Goal: Task Accomplishment & Management: Manage account settings

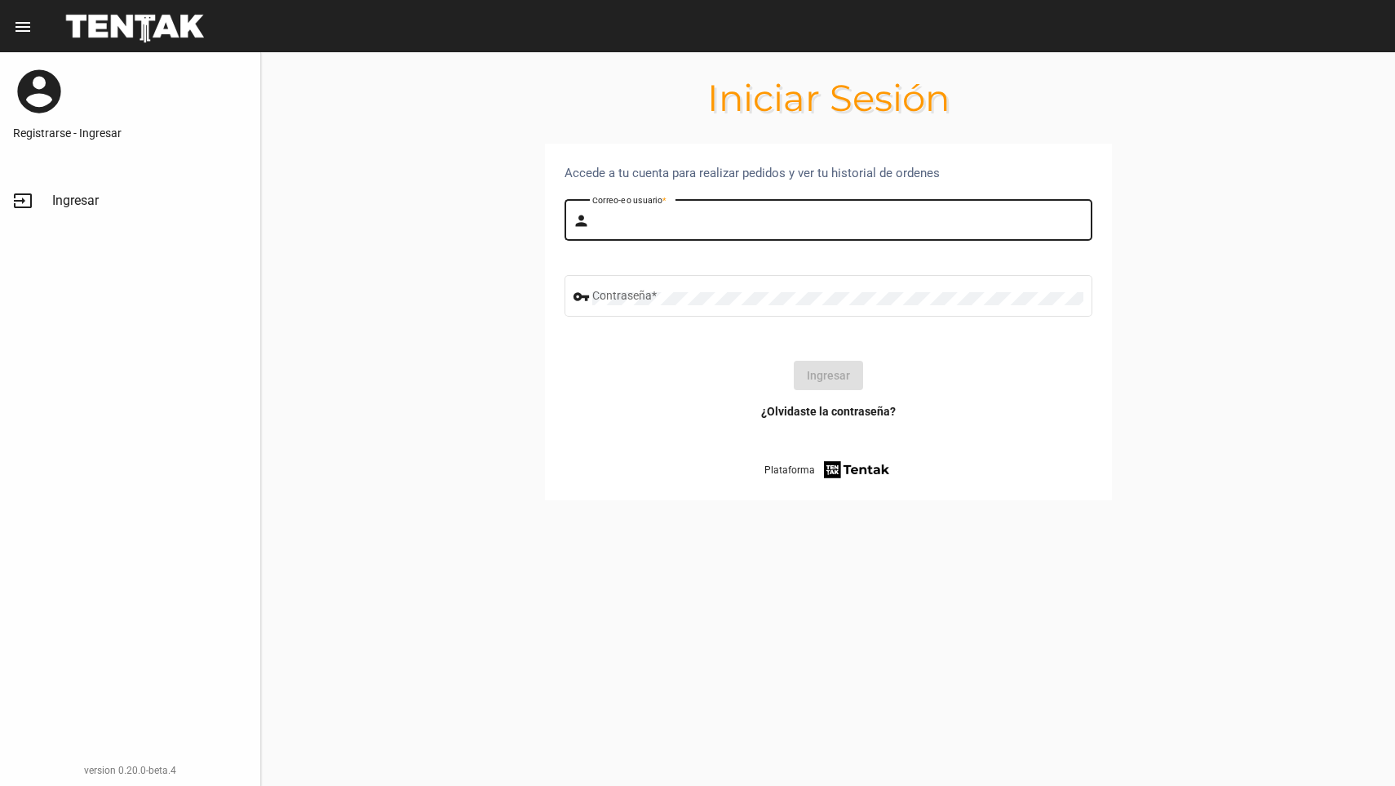
type input "[PERSON_NAME]"
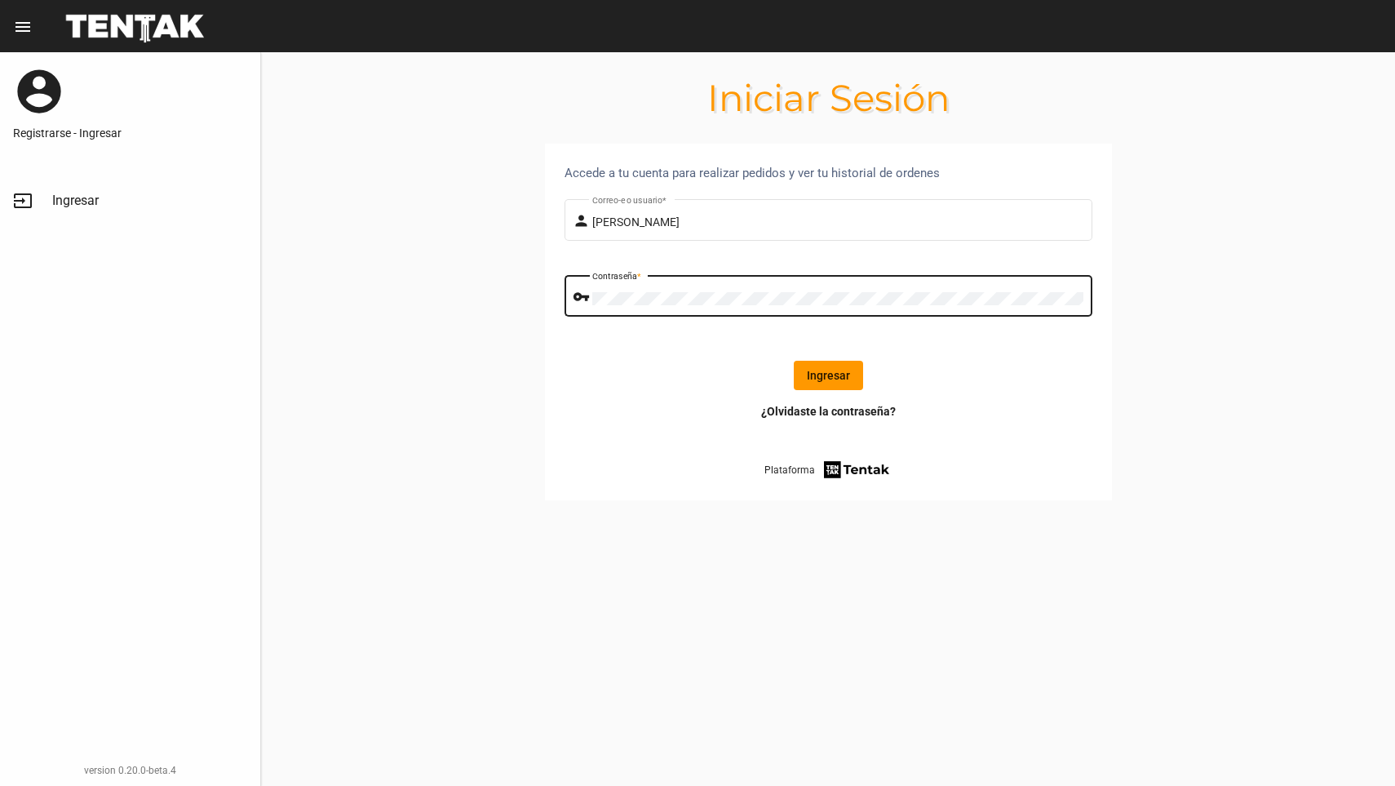
click at [828, 378] on button "Ingresar" at bounding box center [828, 375] width 69 height 29
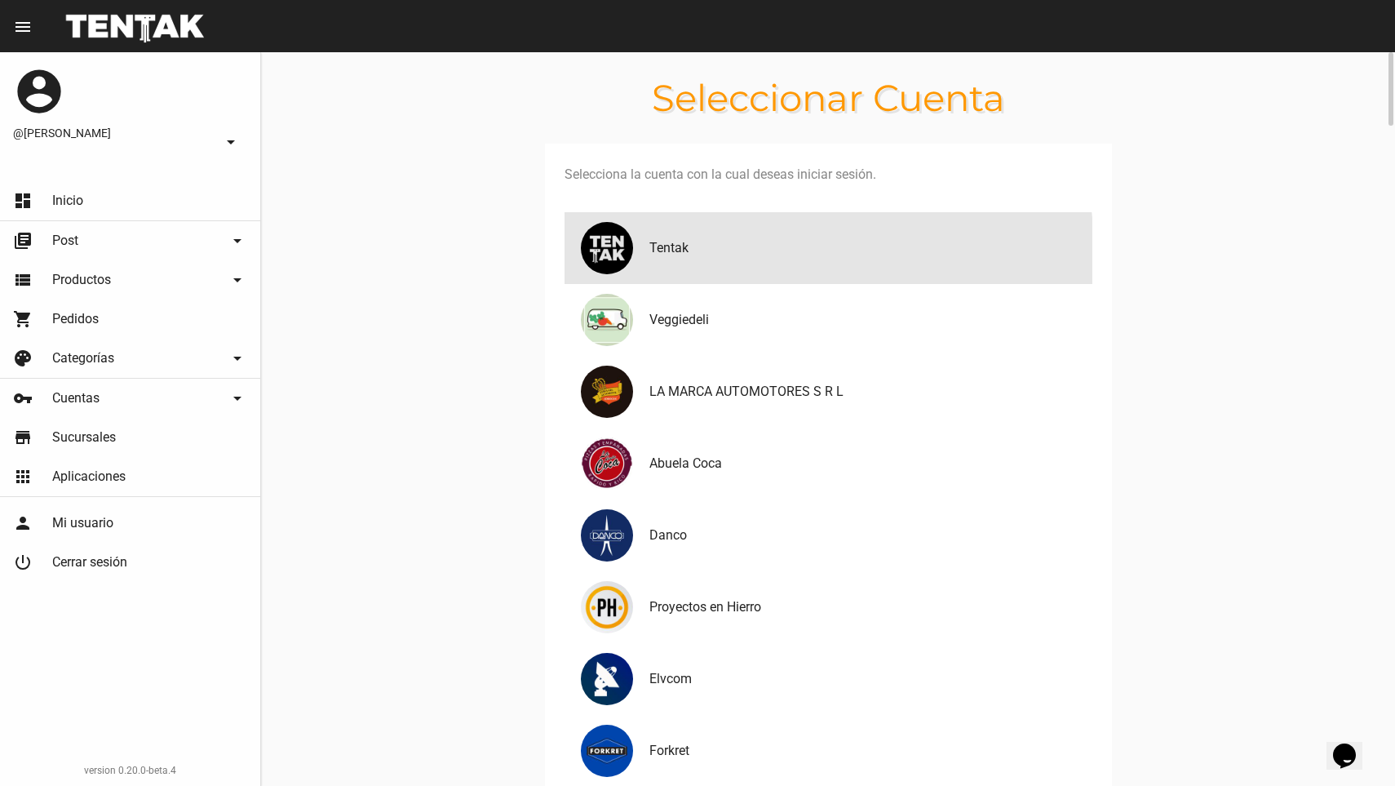
click at [681, 255] on h4 "Tentak" at bounding box center [864, 248] width 430 height 20
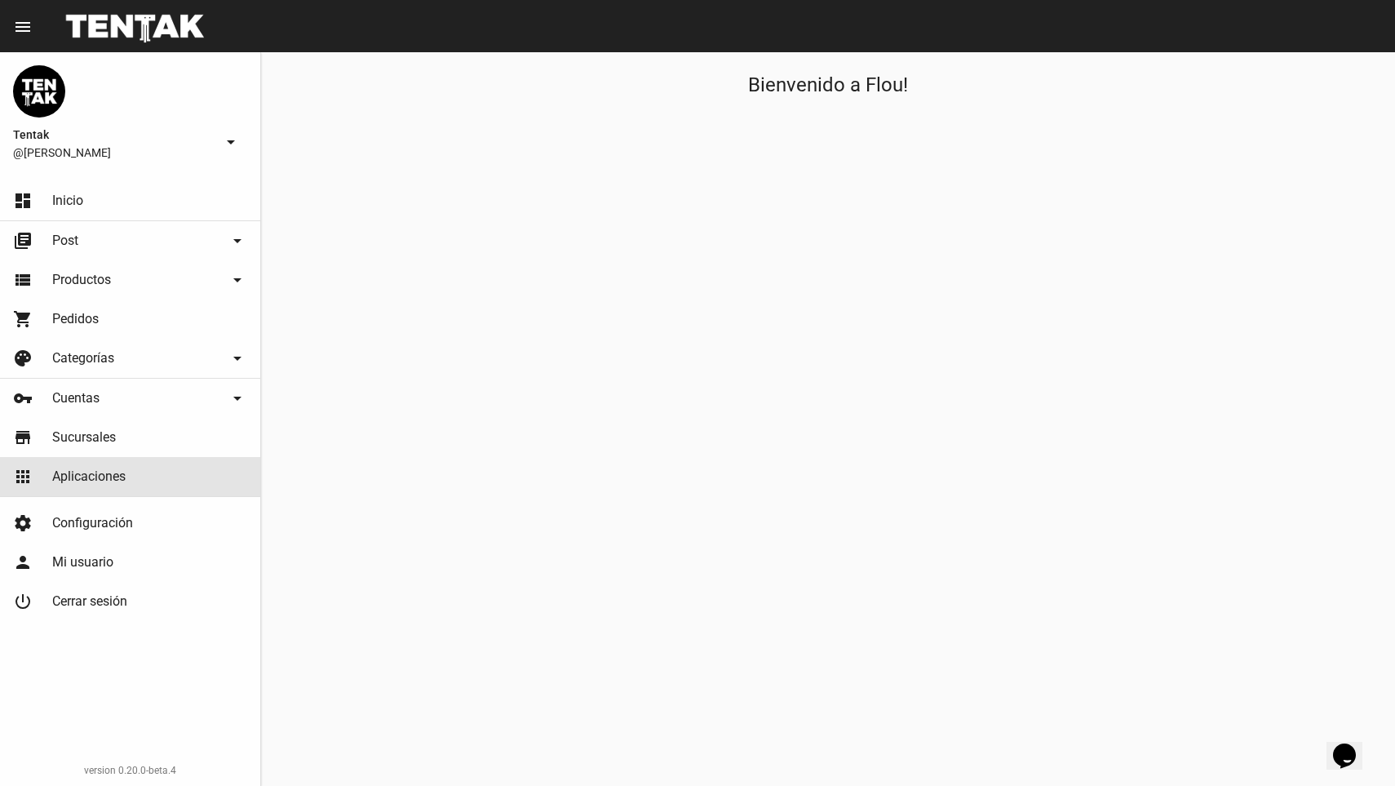
click at [90, 463] on link "apps Aplicaciones" at bounding box center [130, 476] width 260 height 39
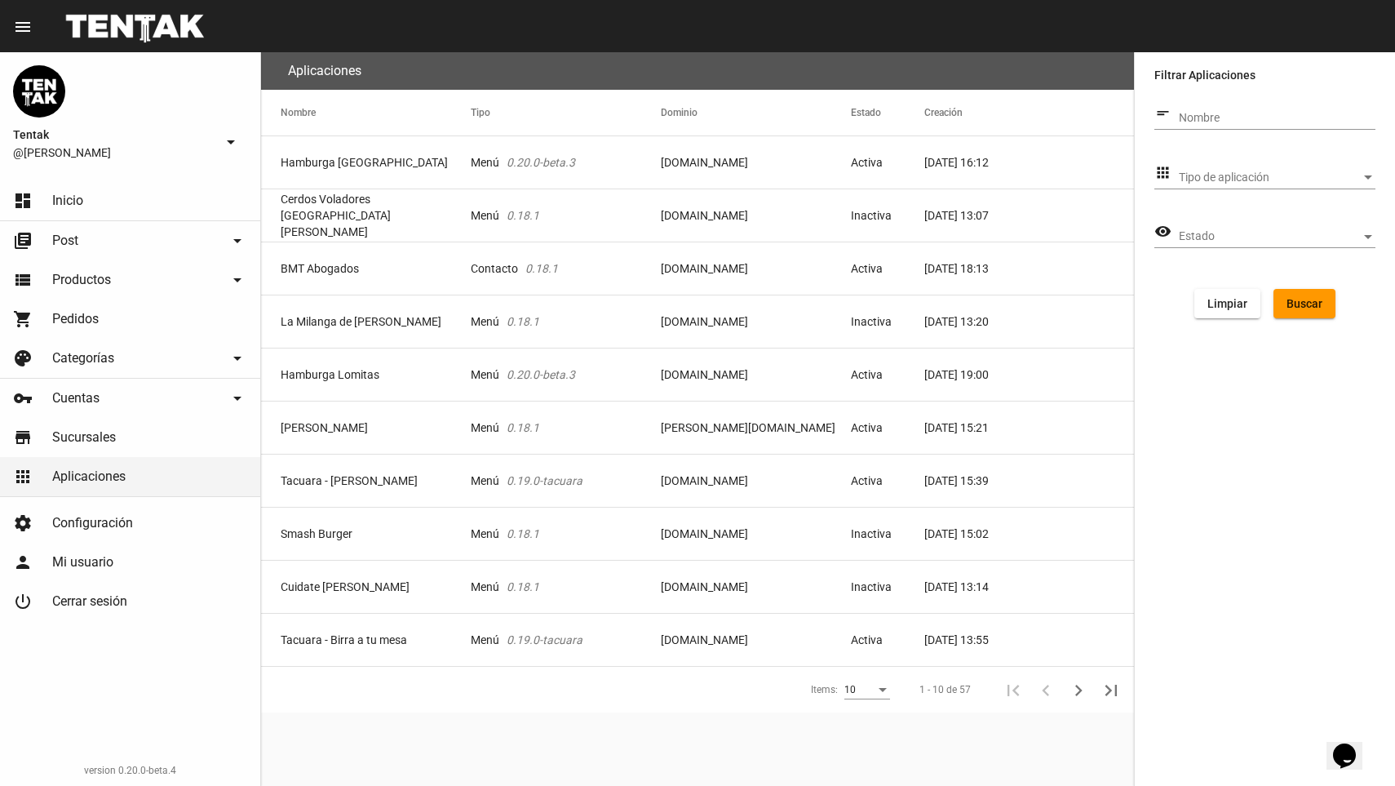
click at [1198, 113] on input "Nombre" at bounding box center [1277, 118] width 197 height 13
click button "Buscar" at bounding box center [1304, 303] width 62 height 29
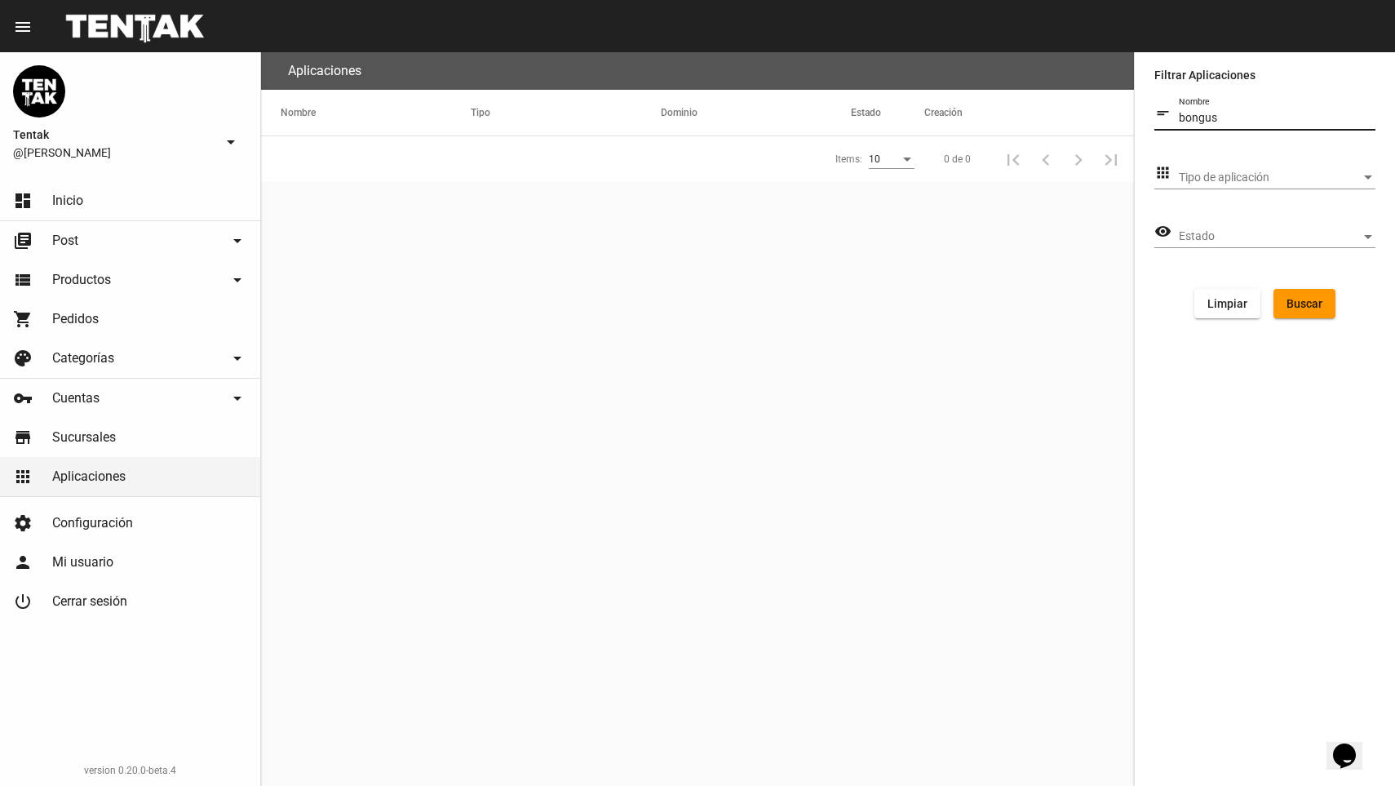
click at [1242, 121] on input "bongus" at bounding box center [1277, 118] width 197 height 13
type input "bon gusto"
click button "Buscar" at bounding box center [1304, 303] width 62 height 29
click at [376, 170] on mat-cell "Bon Gusto" at bounding box center [366, 162] width 210 height 52
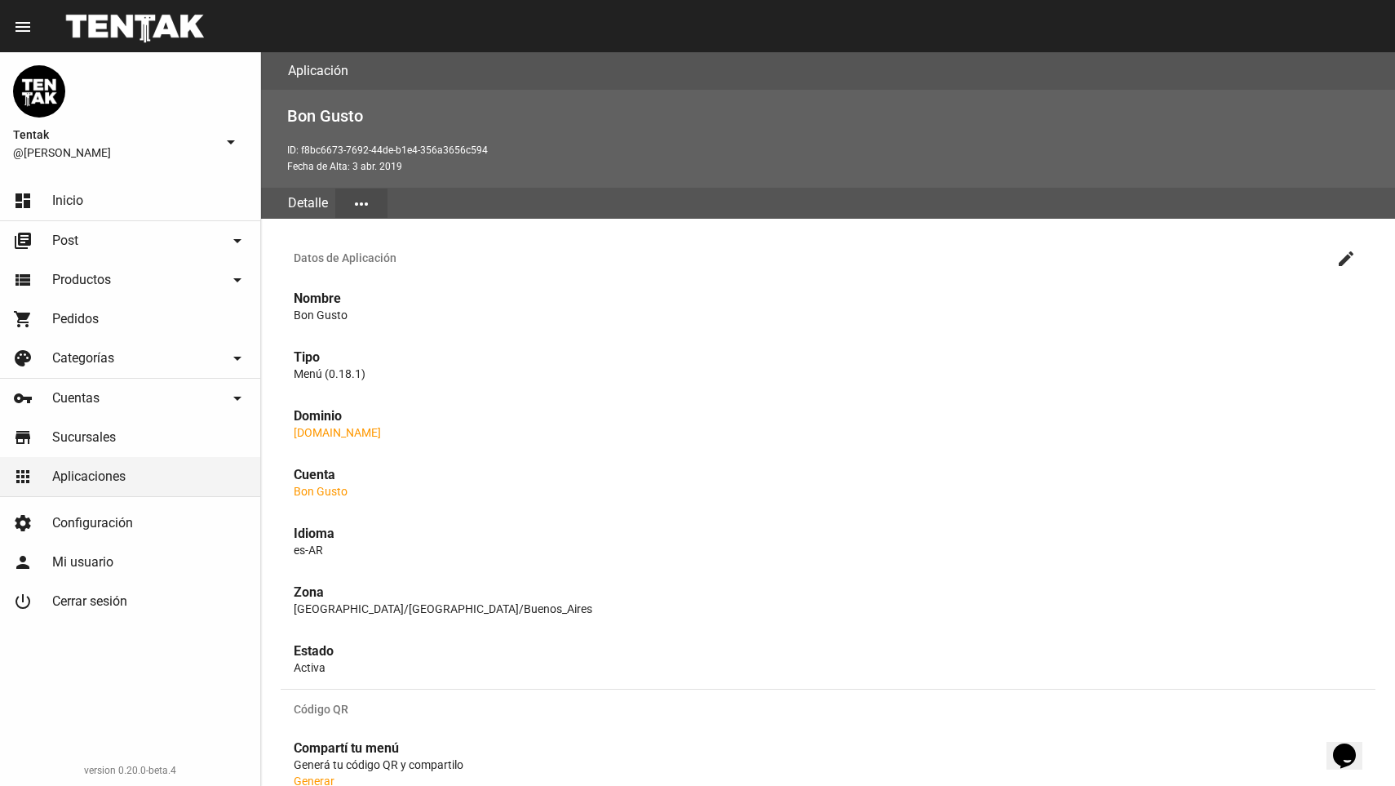
click at [344, 189] on button "more_horiz" at bounding box center [361, 202] width 52 height 29
click at [393, 303] on button "Configuración" at bounding box center [384, 322] width 98 height 39
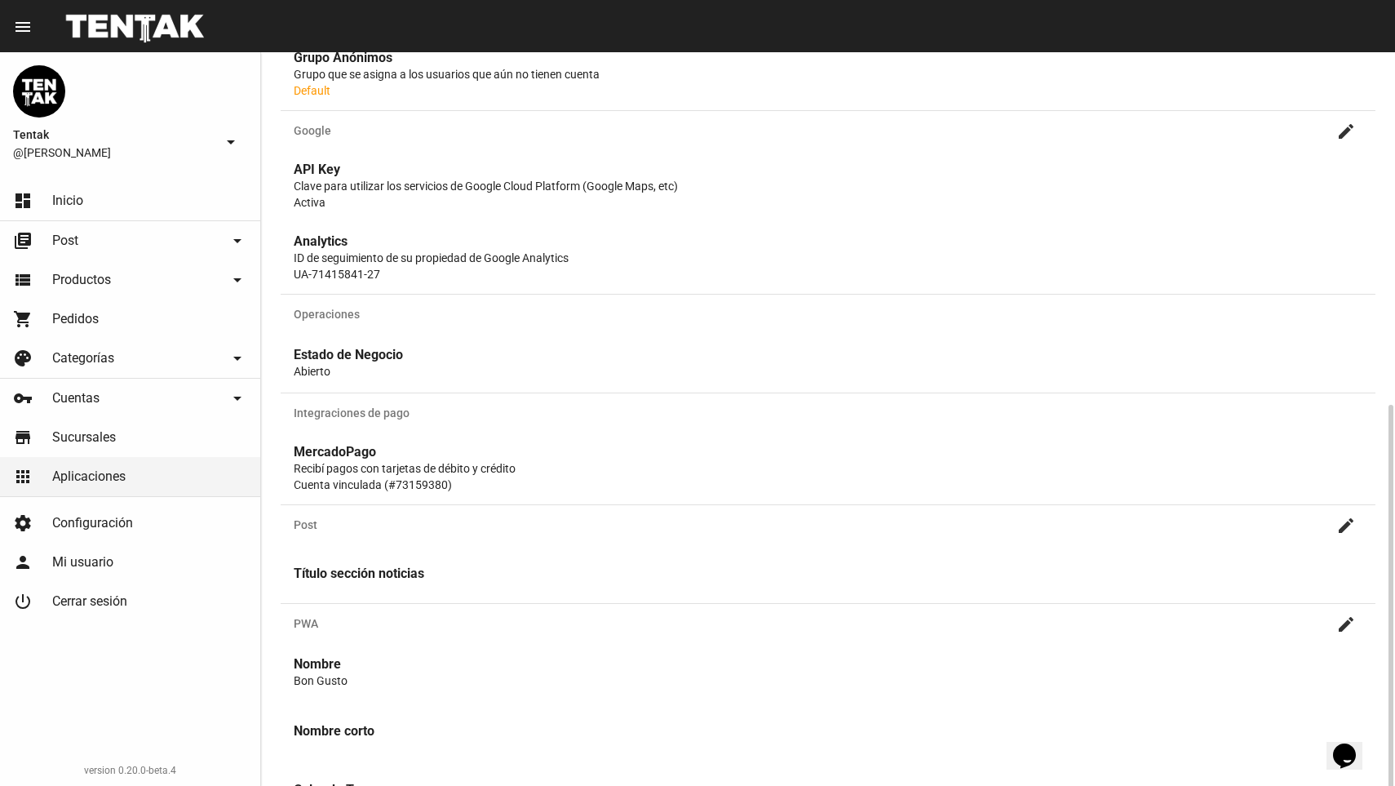
scroll to position [403, 0]
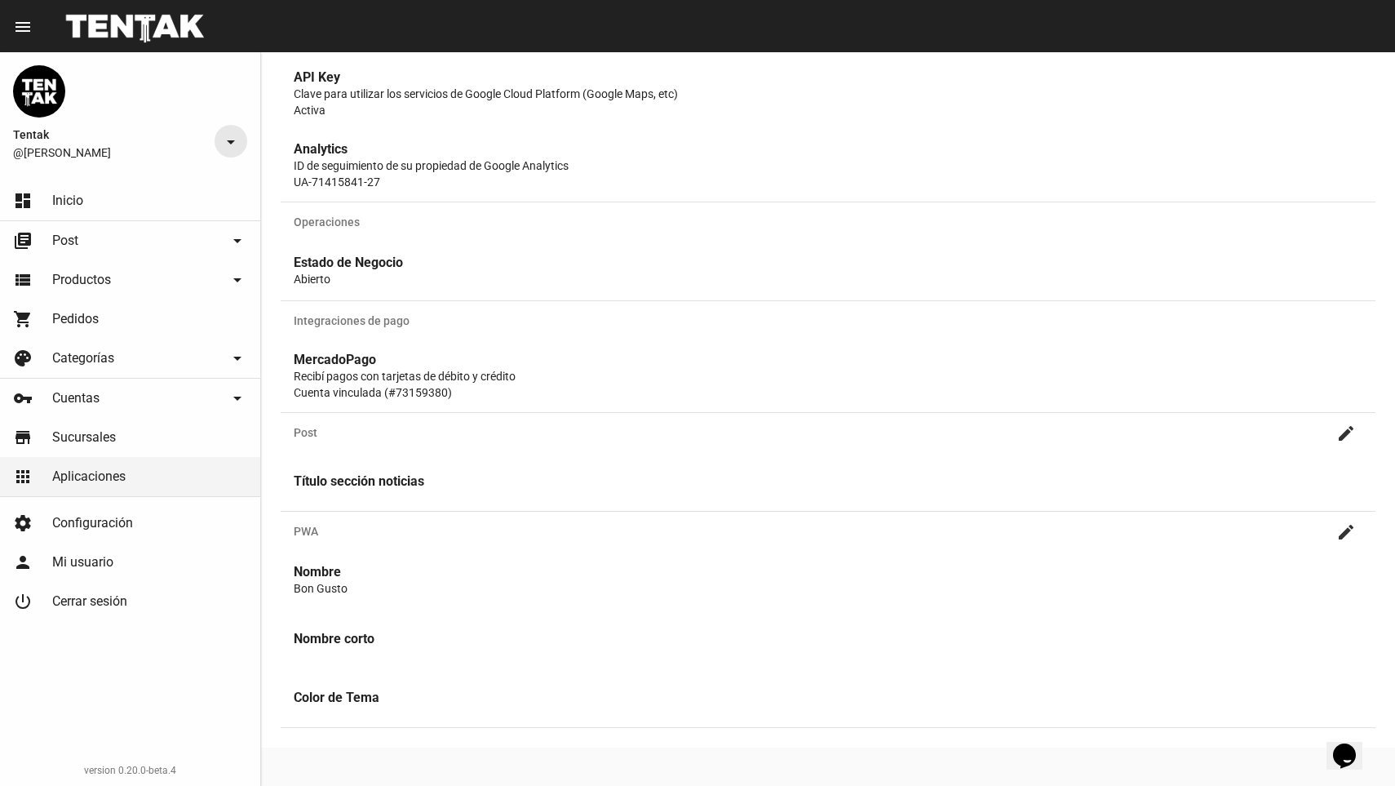
click at [220, 139] on button "arrow_drop_down" at bounding box center [231, 141] width 33 height 33
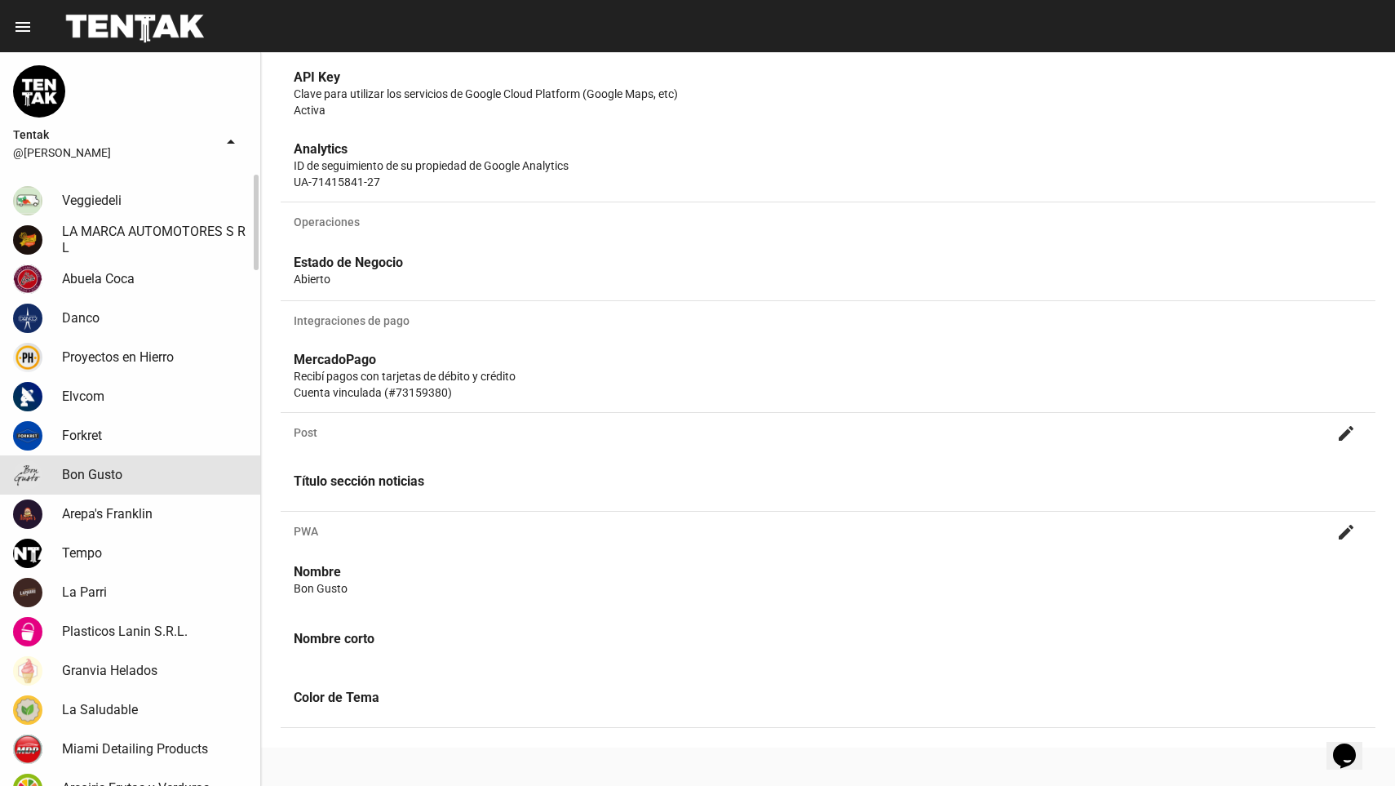
click at [121, 485] on link "Bon Gusto" at bounding box center [130, 474] width 260 height 39
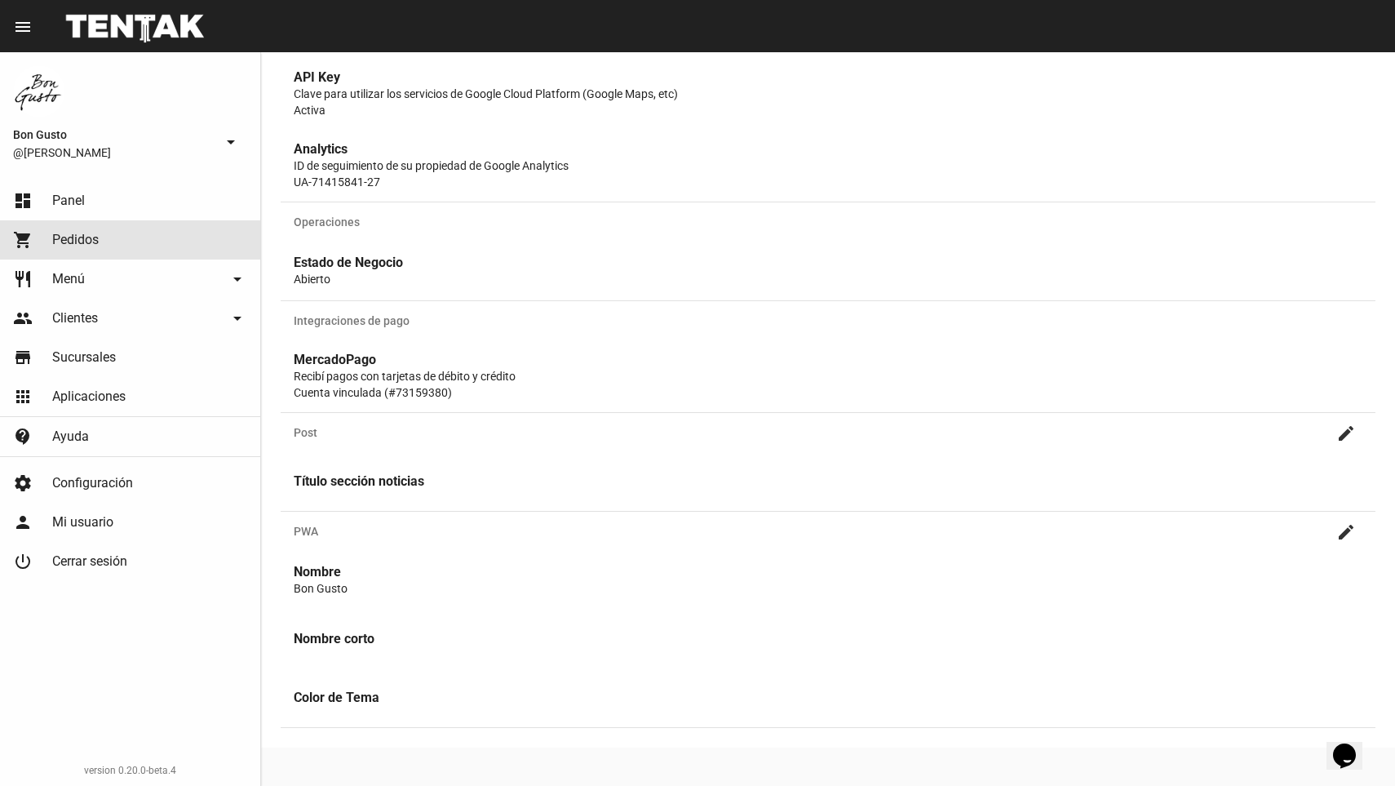
click at [78, 253] on link "shopping_cart Pedidos" at bounding box center [130, 239] width 260 height 39
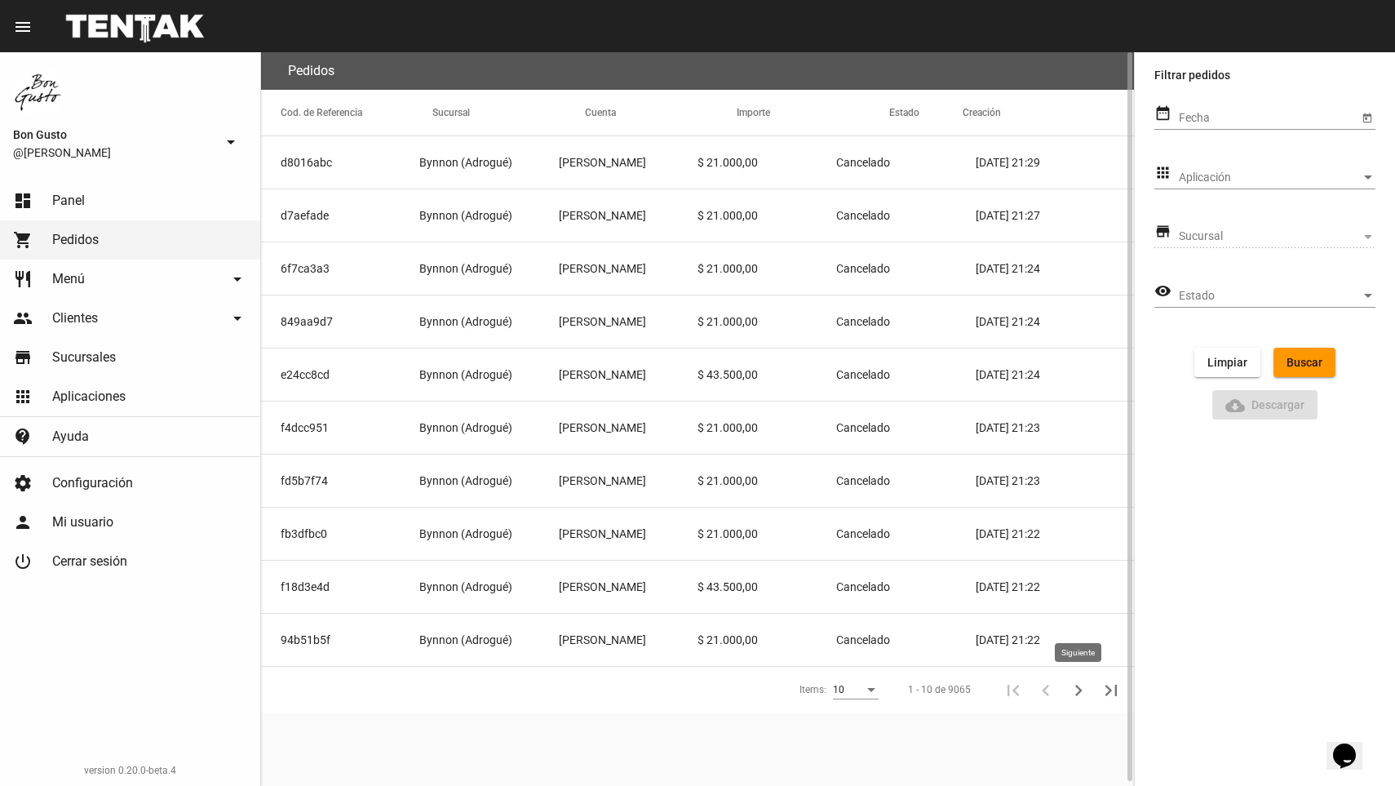
click at [1074, 684] on icon "Siguiente" at bounding box center [1078, 690] width 23 height 23
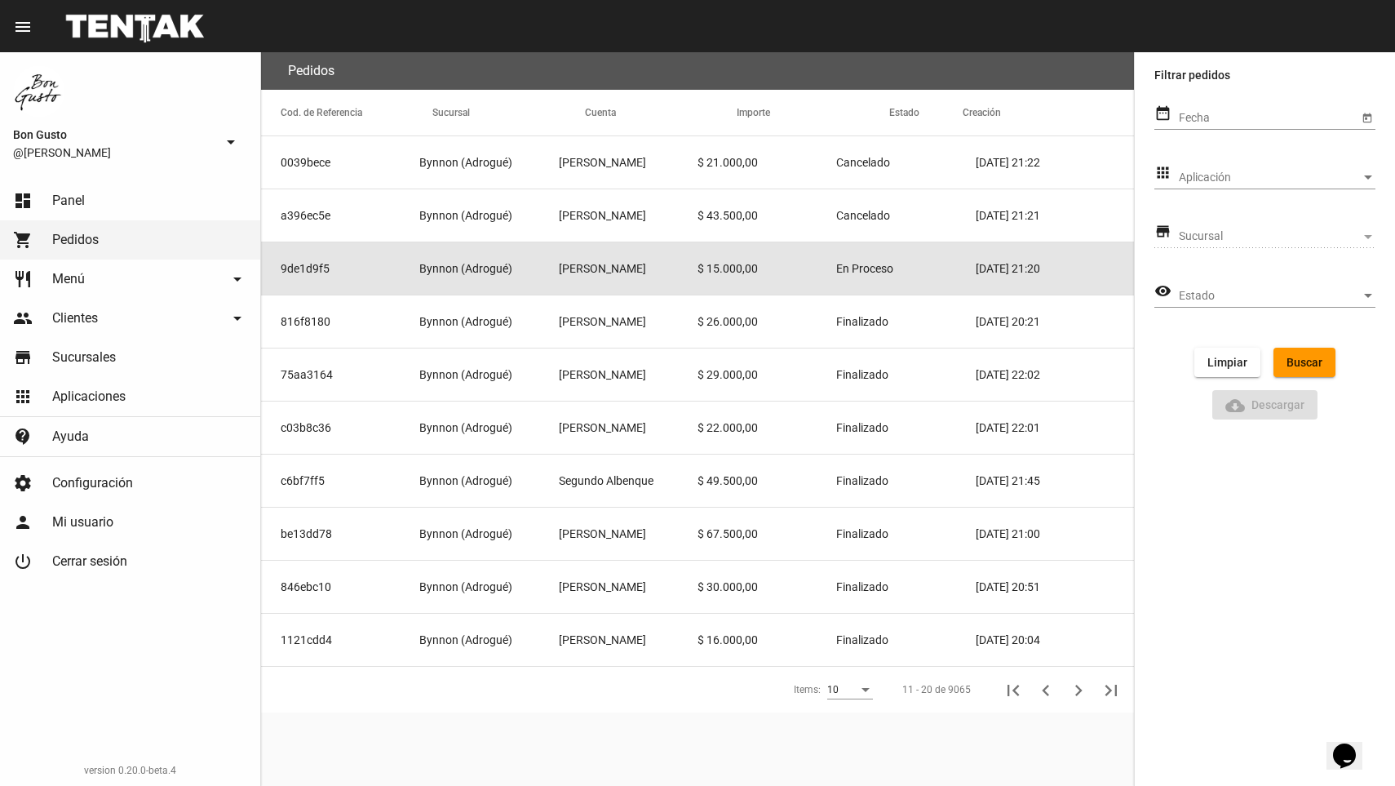
click at [569, 269] on mat-cell "[PERSON_NAME]" at bounding box center [628, 268] width 139 height 52
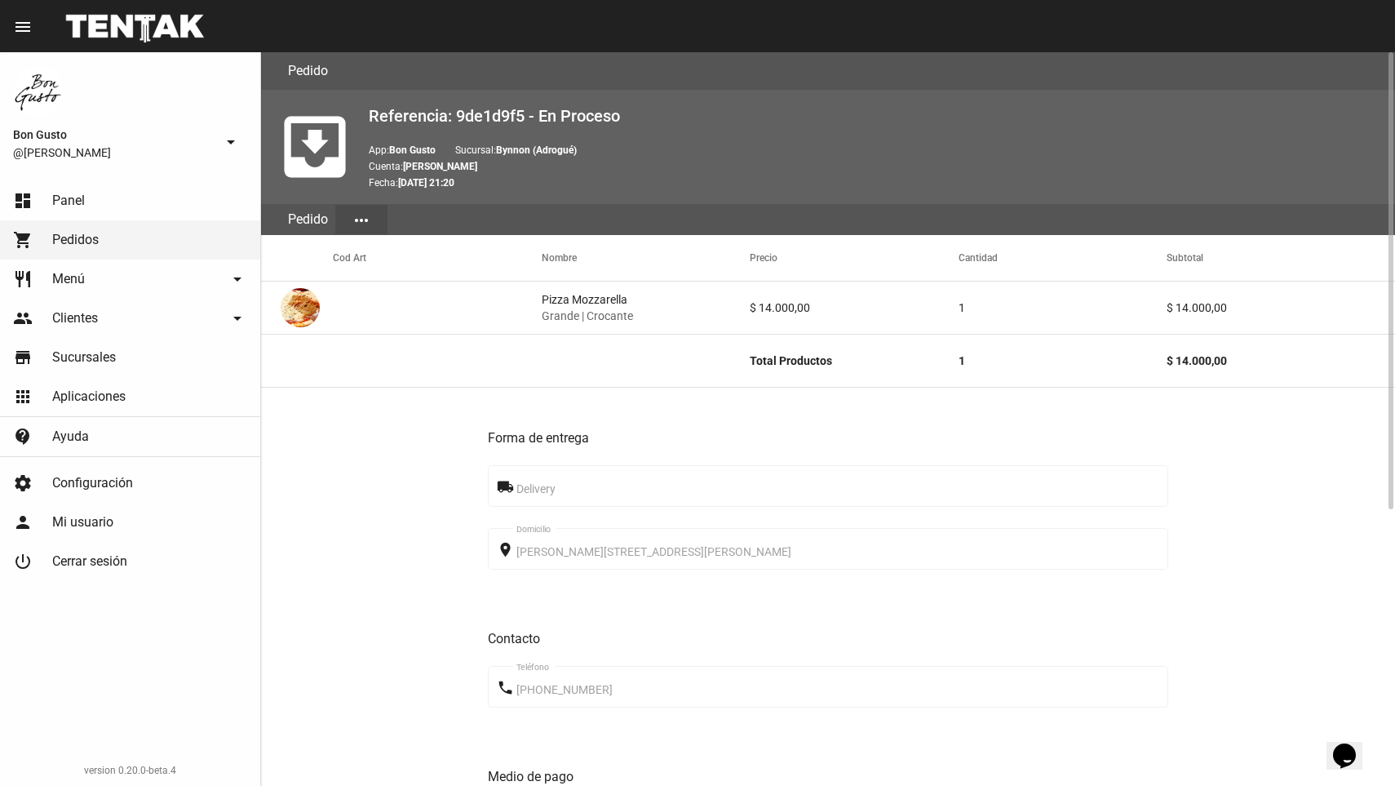
scroll to position [443, 0]
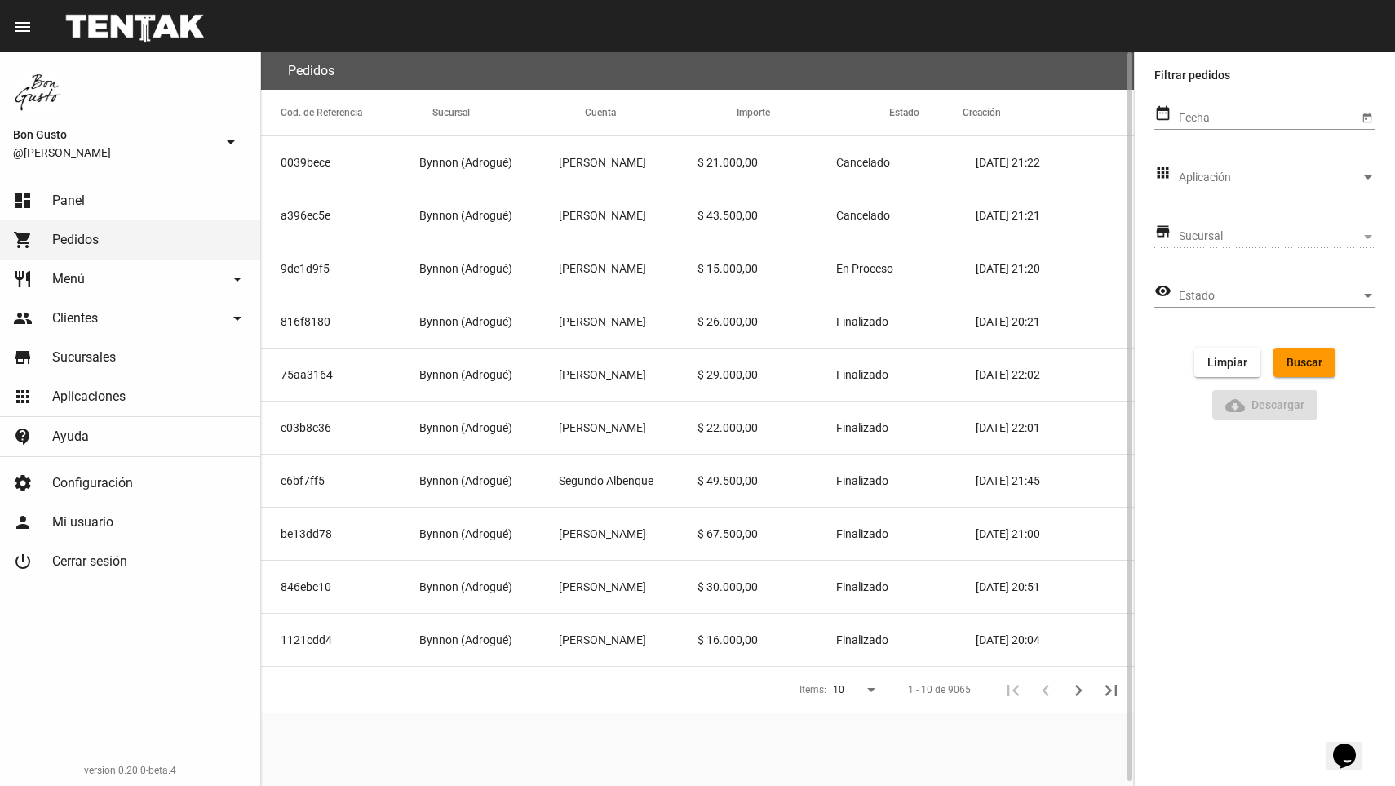
click at [779, 223] on mat-cell "$ 43.500,00" at bounding box center [766, 215] width 139 height 52
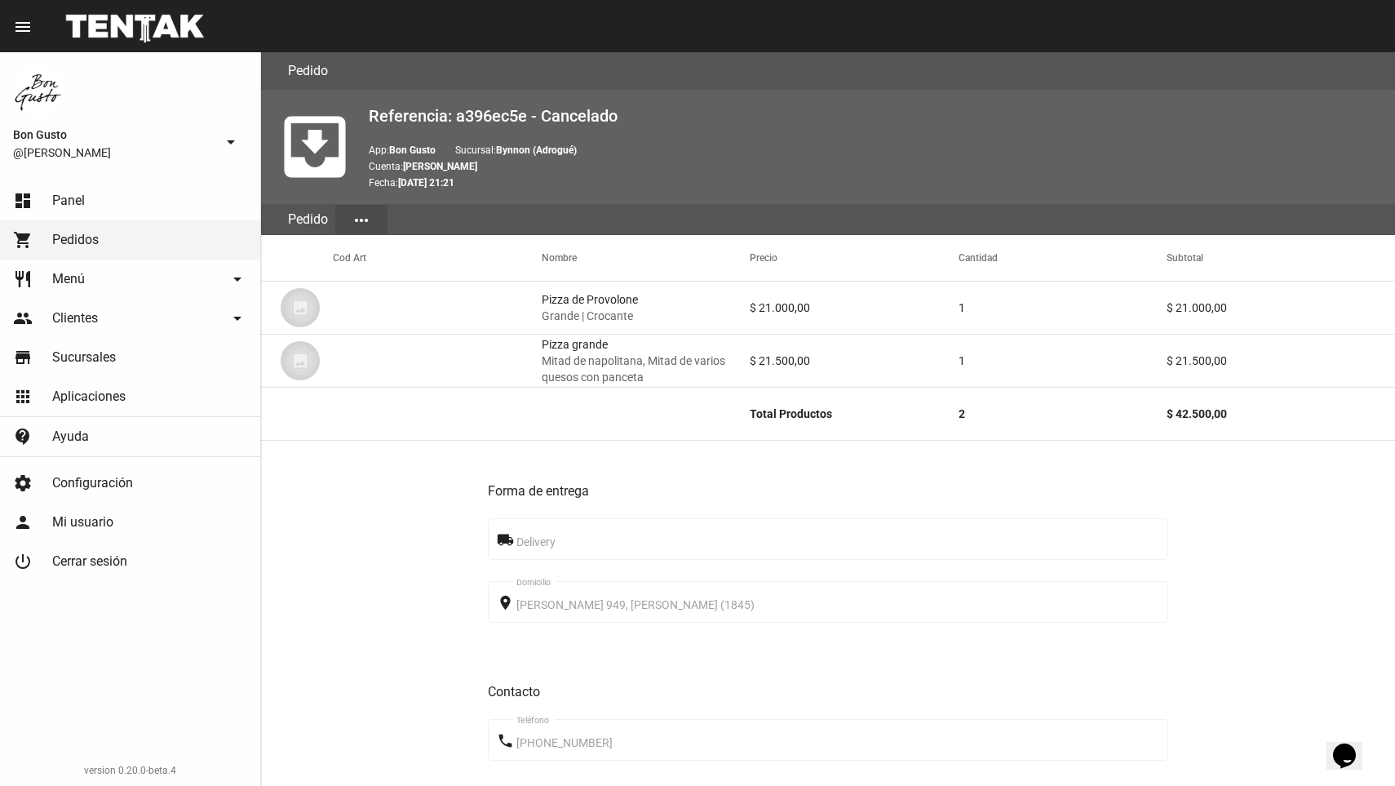
scroll to position [496, 0]
